Goal: Task Accomplishment & Management: Manage account settings

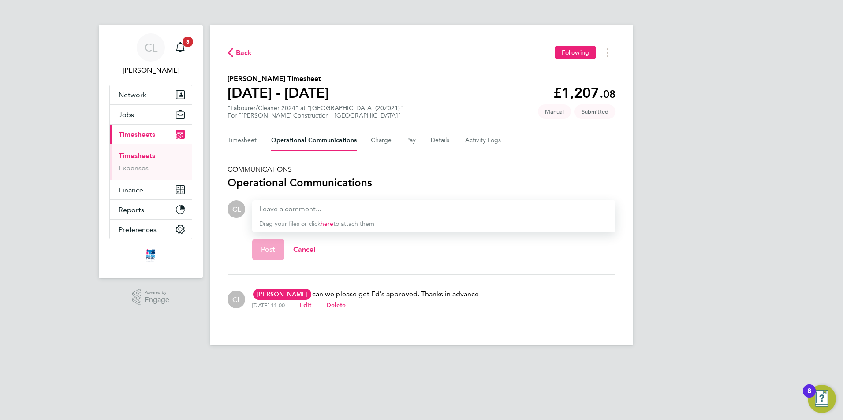
drag, startPoint x: 844, startPoint y: 192, endPoint x: 767, endPoint y: 176, distance: 78.3
click at [842, 191] on html "CL Chelsea Lawford Notifications 8 Applications: Network Team Members Businesse…" at bounding box center [421, 180] width 843 height 360
